Goal: Contribute content

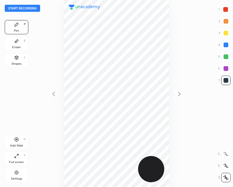
scroll to position [187, 138]
click at [18, 136] on div "Add Slide H" at bounding box center [17, 142] width 24 height 14
click at [18, 137] on icon at bounding box center [16, 139] width 5 height 5
click at [52, 95] on icon at bounding box center [53, 93] width 7 height 7
click at [180, 93] on icon at bounding box center [179, 93] width 3 height 4
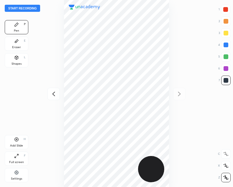
click at [52, 93] on icon at bounding box center [53, 93] width 7 height 7
click at [181, 96] on icon at bounding box center [179, 93] width 7 height 7
click at [52, 96] on icon at bounding box center [53, 93] width 7 height 7
click at [175, 92] on div at bounding box center [179, 94] width 12 height 12
click at [53, 93] on icon at bounding box center [53, 93] width 7 height 7
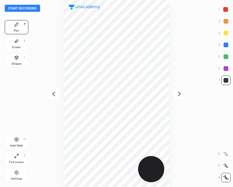
click at [183, 95] on icon at bounding box center [179, 93] width 7 height 7
